Goal: Task Accomplishment & Management: Complete application form

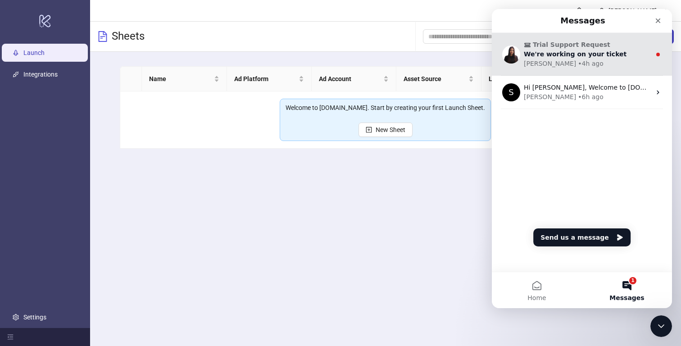
click at [591, 50] on div "We're working on your ticket" at bounding box center [587, 54] width 127 height 9
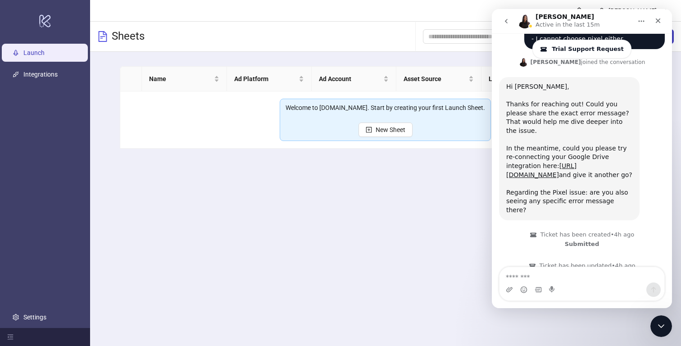
scroll to position [184, 0]
click at [454, 221] on main "[PERSON_NAME] Sheets Add Folder New Sheet Name Ad Platform Ad Account Asset Sou…" at bounding box center [385, 173] width 591 height 346
click at [657, 23] on icon "Close" at bounding box center [657, 20] width 7 height 7
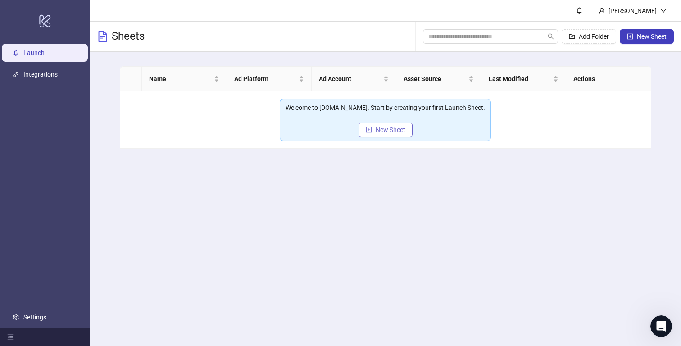
click at [395, 134] on button "New Sheet" at bounding box center [385, 130] width 54 height 14
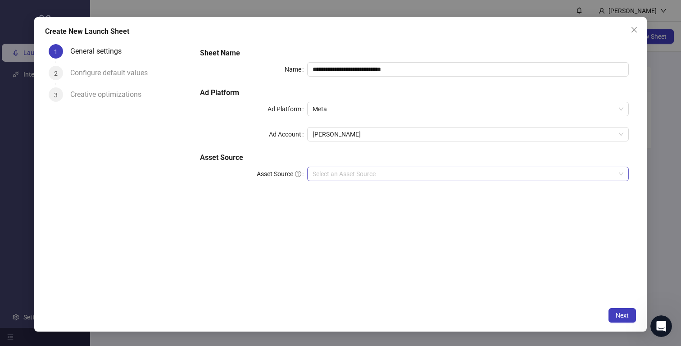
click at [355, 172] on input "Asset Source" at bounding box center [464, 174] width 303 height 14
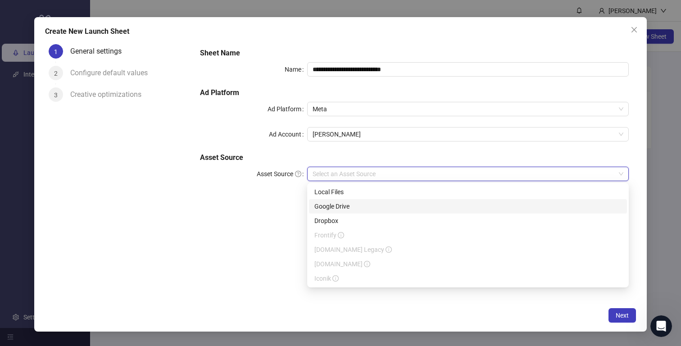
click at [346, 205] on div "Google Drive" at bounding box center [467, 206] width 307 height 10
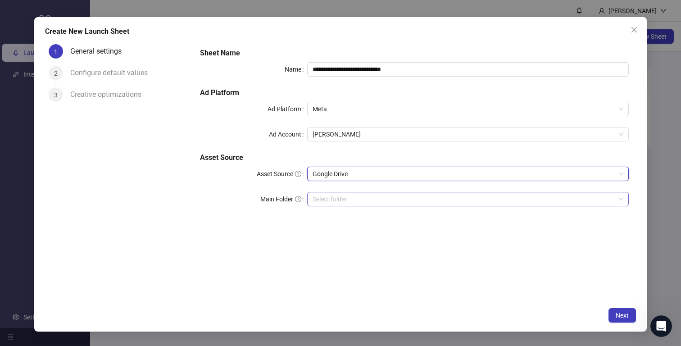
click at [497, 192] on div "Select folder" at bounding box center [468, 199] width 322 height 14
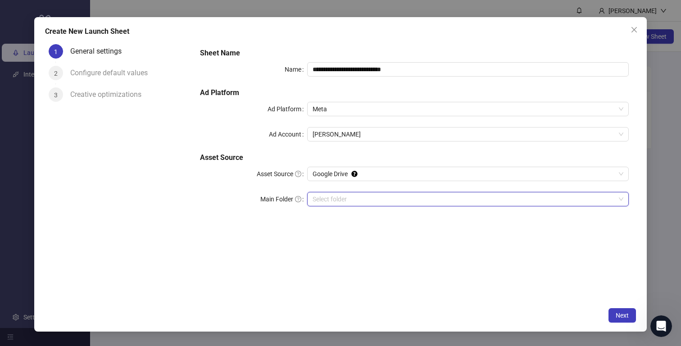
click at [455, 202] on input "Main Folder" at bounding box center [464, 199] width 303 height 14
click at [409, 200] on span "olivegreen_boldip17_unboxing_bfip17_01-img-p-en-meta-bold_core" at bounding box center [468, 199] width 311 height 14
click at [614, 315] on button "Next" at bounding box center [621, 315] width 27 height 14
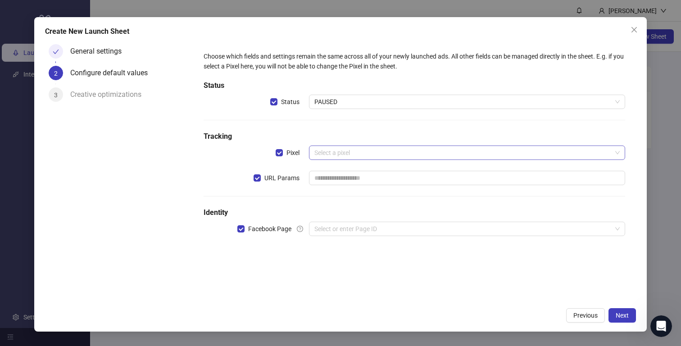
click at [342, 150] on input "search" at bounding box center [462, 153] width 297 height 14
click at [379, 228] on input "search" at bounding box center [462, 229] width 297 height 14
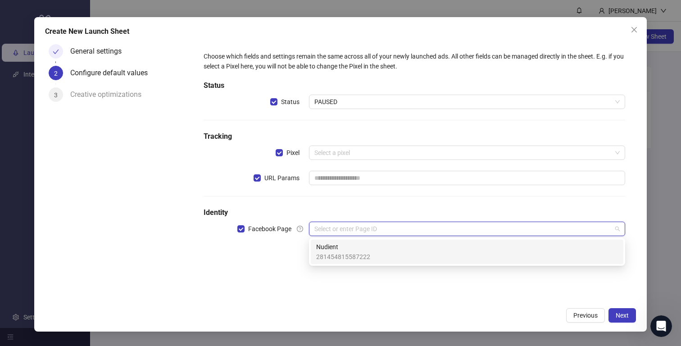
click at [366, 244] on span "Nudient" at bounding box center [343, 247] width 54 height 10
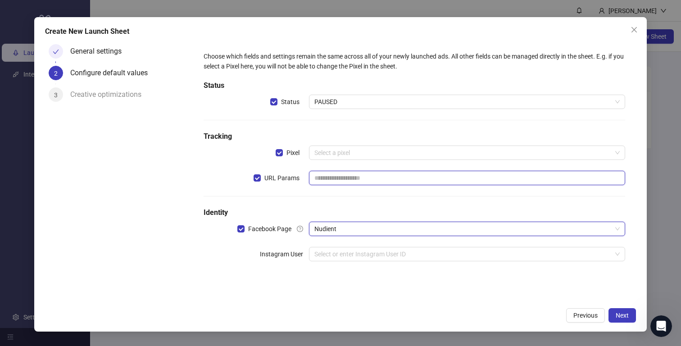
click at [345, 181] on input "text" at bounding box center [467, 178] width 316 height 14
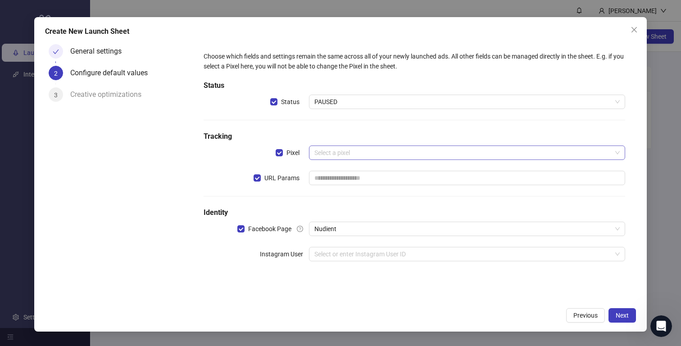
click at [354, 146] on input "search" at bounding box center [462, 153] width 297 height 14
click at [355, 150] on input "search" at bounding box center [462, 153] width 297 height 14
click at [351, 127] on div "Choose which fields and settings remain the same across all of your newly launc…" at bounding box center [414, 161] width 429 height 227
click at [345, 101] on span "PAUSED" at bounding box center [466, 102] width 305 height 14
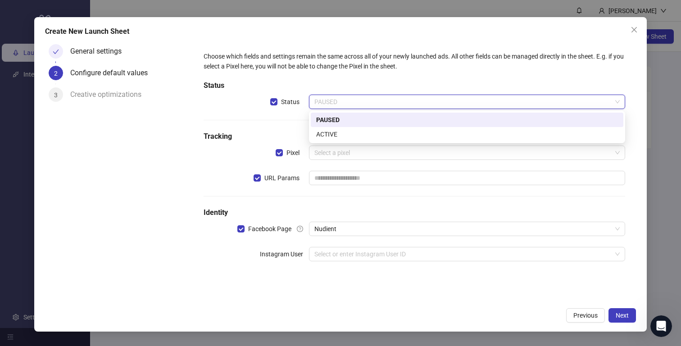
click at [338, 122] on div "PAUSED" at bounding box center [467, 120] width 302 height 10
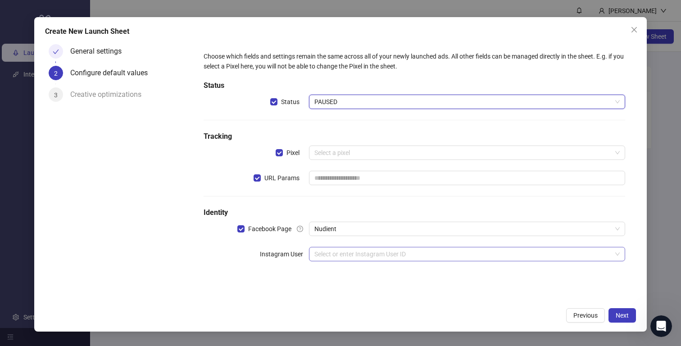
click at [336, 254] on input "search" at bounding box center [462, 254] width 297 height 14
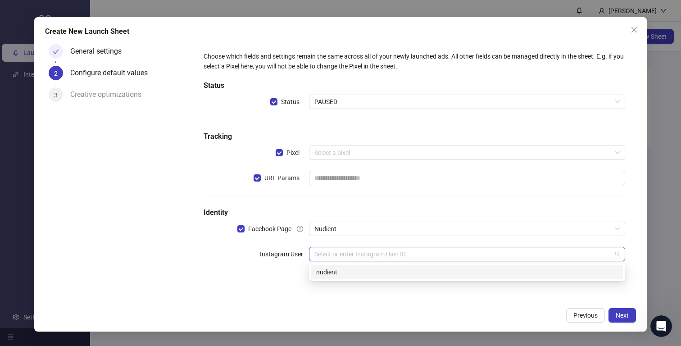
click at [333, 277] on div "nudient" at bounding box center [467, 272] width 302 height 10
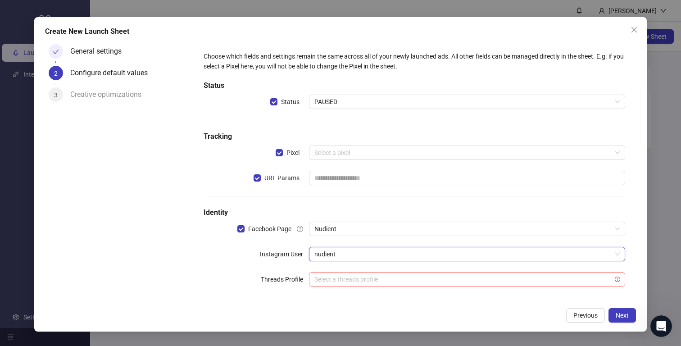
click at [344, 279] on input "search" at bounding box center [462, 279] width 297 height 14
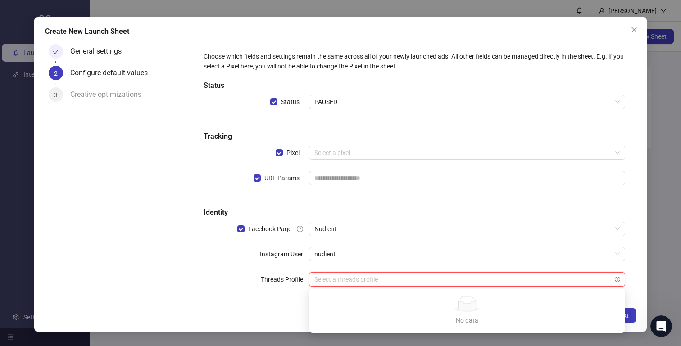
click at [397, 267] on div "Choose which fields and settings remain the same across all of your newly launc…" at bounding box center [414, 174] width 429 height 253
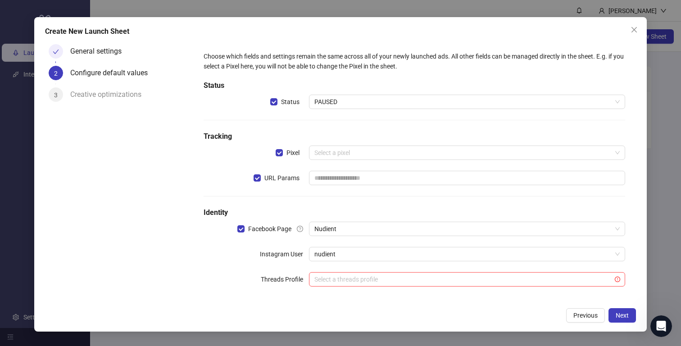
click at [439, 306] on div "Create New Launch Sheet General settings 2 Configure default values 3 Creative …" at bounding box center [340, 174] width 613 height 314
click at [618, 280] on icon "exclamation-circle" at bounding box center [617, 279] width 5 height 5
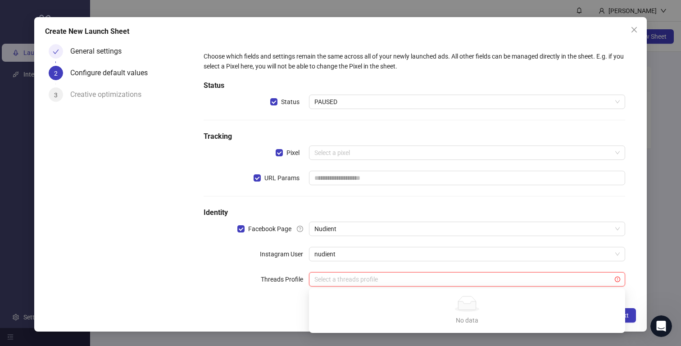
click at [596, 281] on input "search" at bounding box center [462, 279] width 297 height 14
click at [624, 259] on div "nudient" at bounding box center [467, 254] width 316 height 14
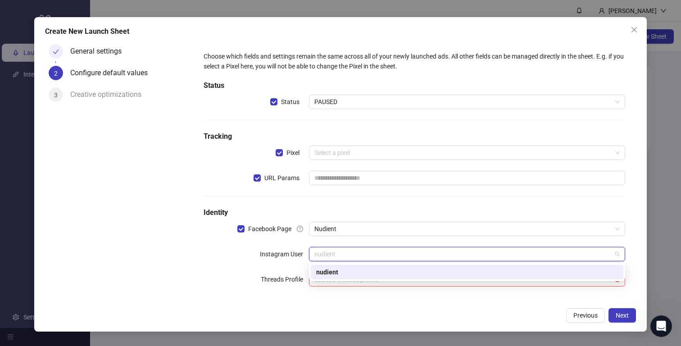
click at [610, 273] on div "nudient" at bounding box center [467, 272] width 302 height 10
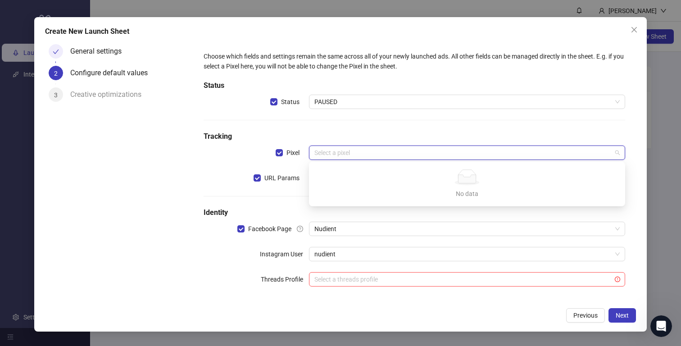
click at [357, 152] on input "search" at bounding box center [462, 153] width 297 height 14
click at [297, 208] on h5 "Identity" at bounding box center [415, 212] width 422 height 11
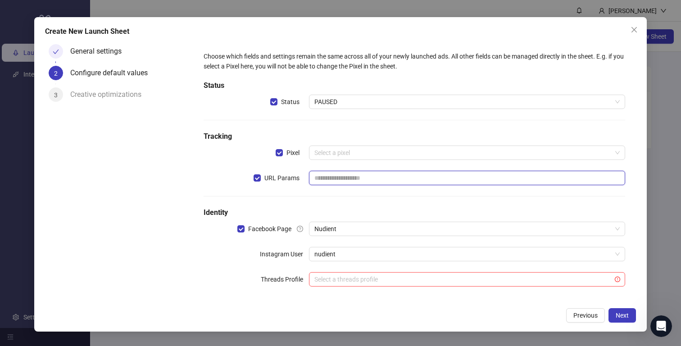
click at [354, 181] on input "text" at bounding box center [467, 178] width 316 height 14
click at [624, 318] on button "Next" at bounding box center [621, 315] width 27 height 14
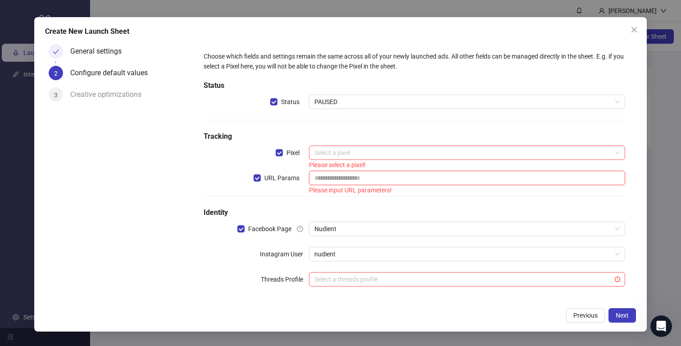
click at [370, 179] on input "text" at bounding box center [467, 178] width 316 height 14
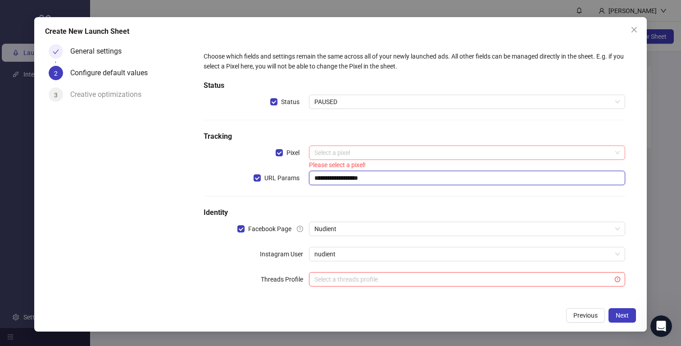
type input "**********"
click at [355, 155] on input "search" at bounding box center [462, 153] width 297 height 14
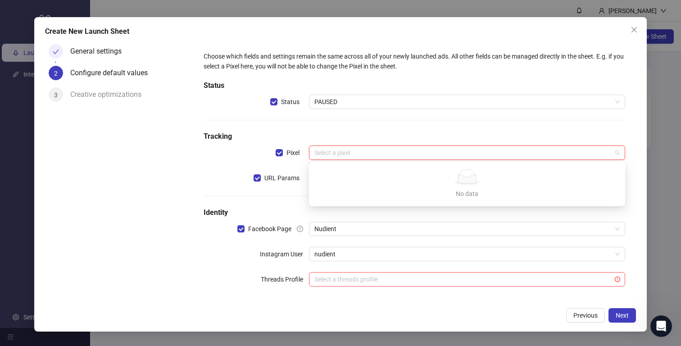
click at [349, 149] on input "search" at bounding box center [462, 153] width 297 height 14
click at [352, 127] on div "**********" at bounding box center [414, 174] width 429 height 253
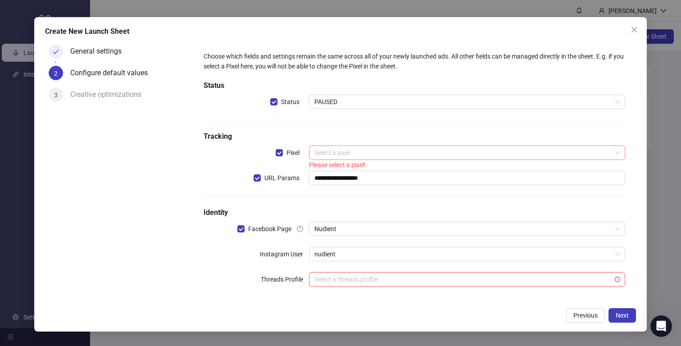
click at [343, 154] on input "search" at bounding box center [462, 153] width 297 height 14
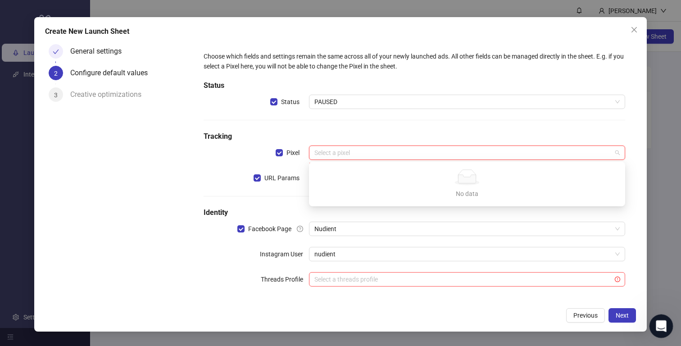
click at [661, 328] on icon "Open Intercom Messenger" at bounding box center [660, 325] width 15 height 15
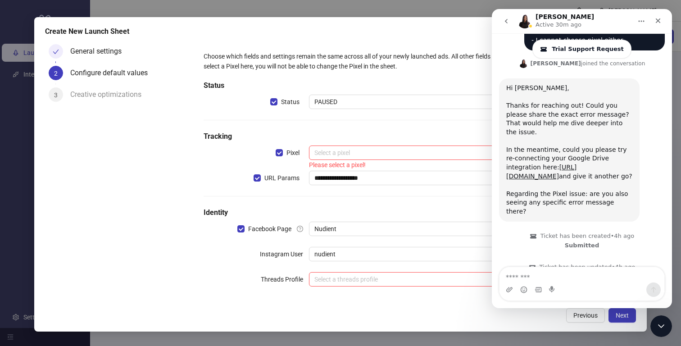
click at [563, 282] on textarea "Message…" at bounding box center [581, 274] width 165 height 15
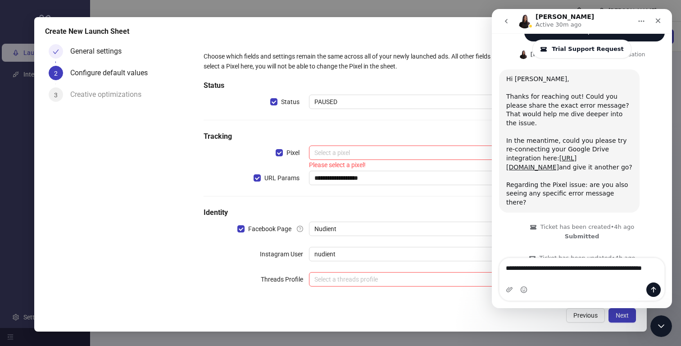
type textarea "**********"
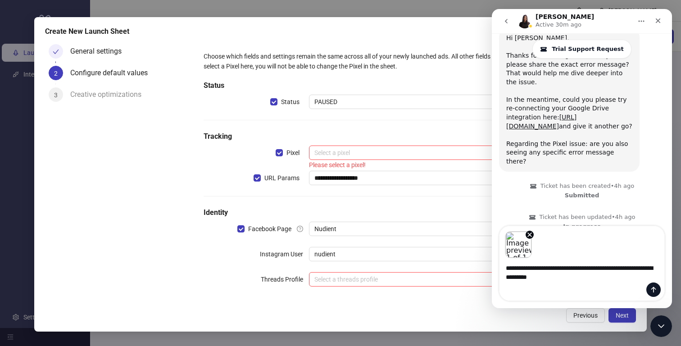
scroll to position [240, 0]
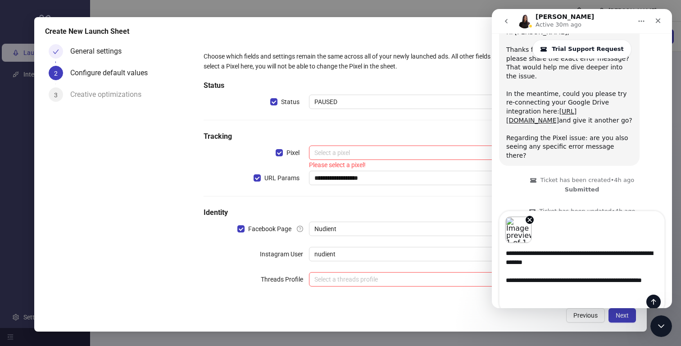
type textarea "**********"
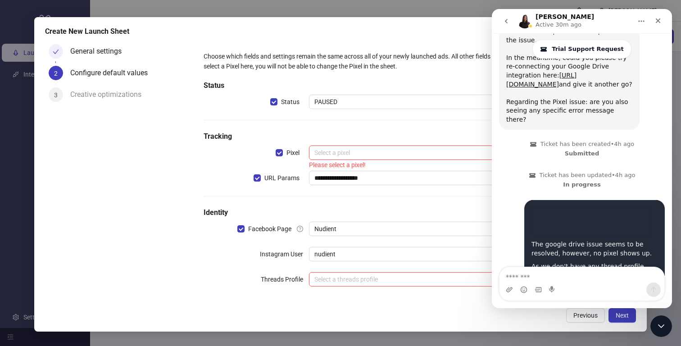
scroll to position [276, 0]
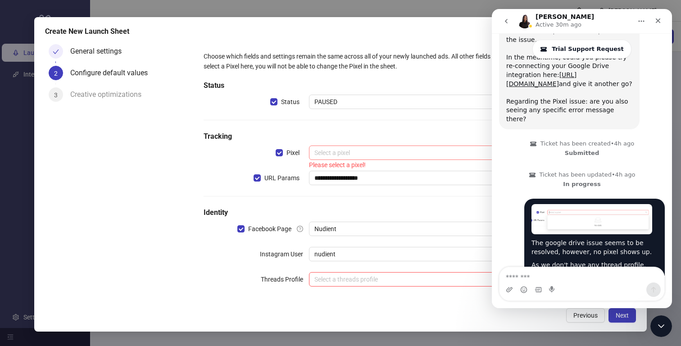
click at [404, 146] on input "search" at bounding box center [462, 153] width 297 height 14
click at [393, 134] on h5 "Tracking" at bounding box center [415, 136] width 422 height 11
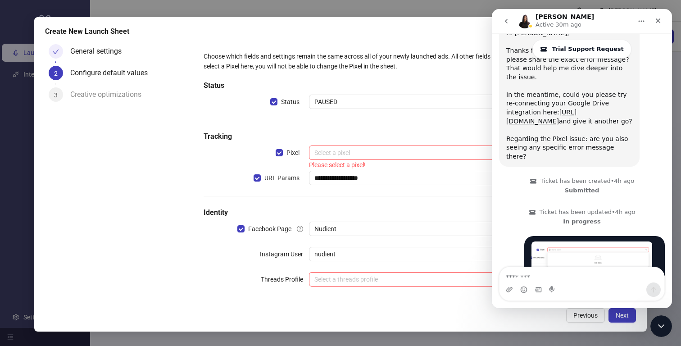
scroll to position [235, 0]
